Goal: Transaction & Acquisition: Purchase product/service

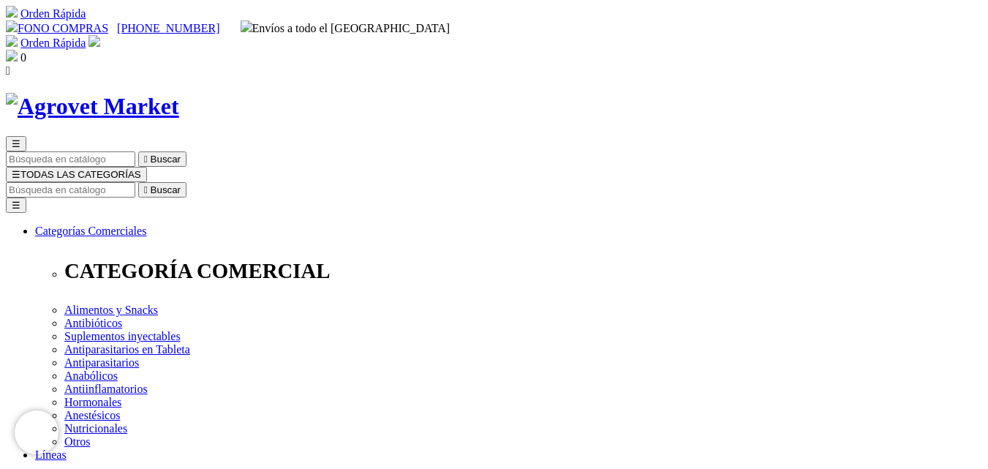
click at [135, 182] on input "Buscar" at bounding box center [70, 189] width 129 height 15
type input "atrevia 360"
